Goal: Book appointment/travel/reservation

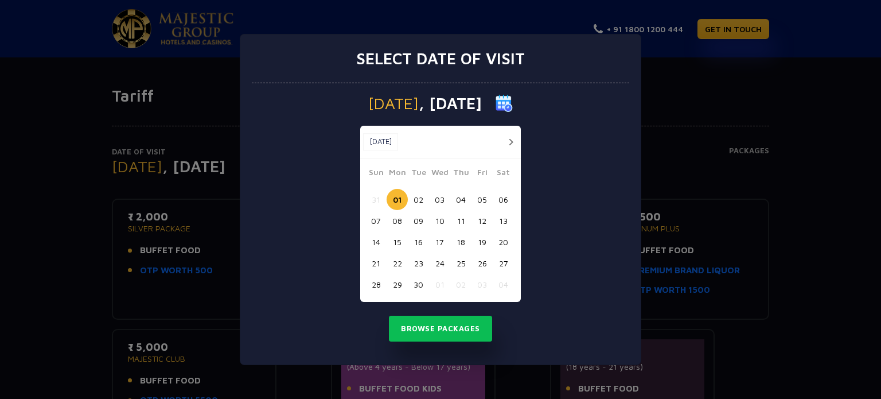
click at [481, 220] on button "12" at bounding box center [482, 220] width 21 height 21
click at [503, 221] on button "13" at bounding box center [503, 220] width 21 height 21
click at [441, 325] on button "Browse Packages" at bounding box center [440, 329] width 103 height 26
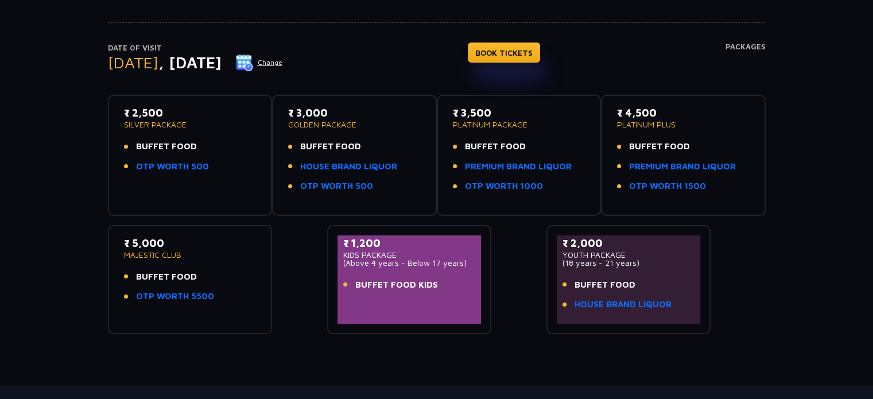
scroll to position [61, 0]
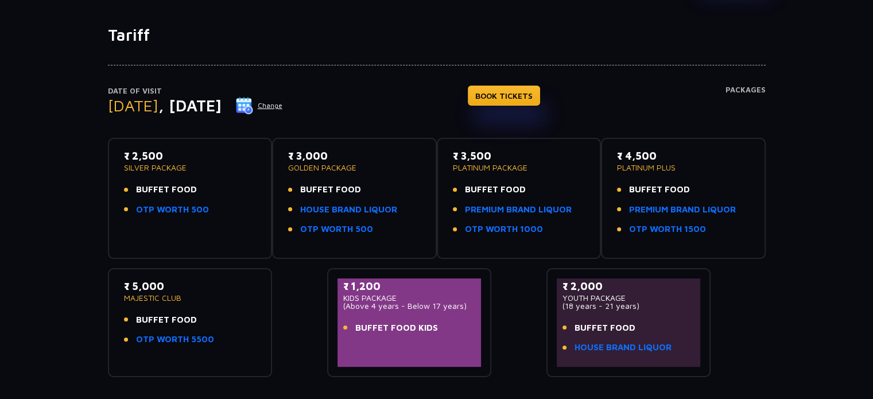
click at [203, 300] on div "₹ 5,000 MAJESTIC CLUB BUFFET FOOD OTP WORTH 5500" at bounding box center [190, 315] width 133 height 75
click at [381, 171] on div "₹ 3,000 GOLDEN PACKAGE BUFFET FOOD HOUSE BRAND LIQUOR OTP WORTH 500" at bounding box center [354, 195] width 133 height 95
click at [540, 91] on link "BOOK TICKETS" at bounding box center [504, 95] width 72 height 20
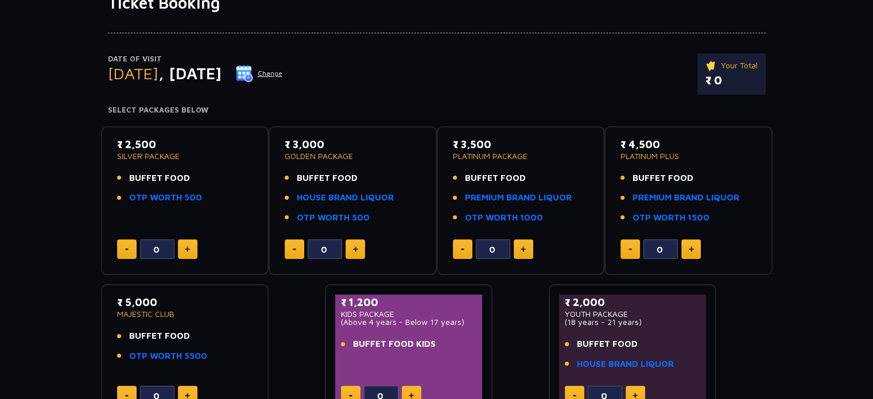
scroll to position [115, 0]
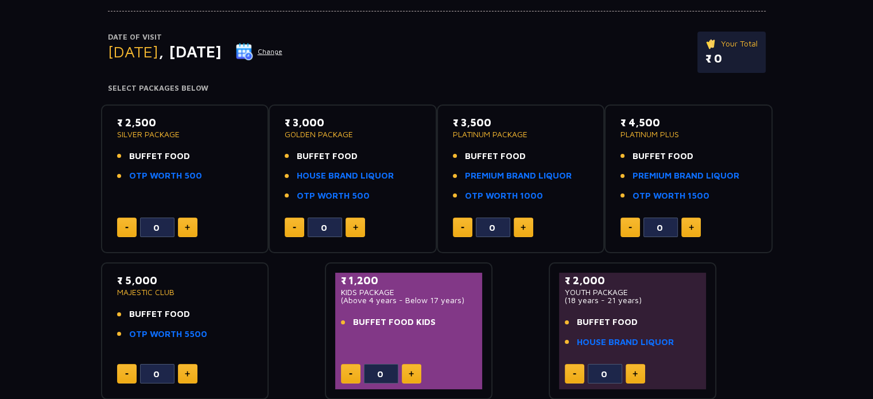
click at [695, 224] on button at bounding box center [691, 227] width 20 height 20
type input "1"
click at [669, 197] on link "OTP WORTH 1500" at bounding box center [670, 195] width 77 height 13
click at [165, 332] on link "OTP WORTH 5500" at bounding box center [168, 334] width 78 height 13
